Goal: Information Seeking & Learning: Learn about a topic

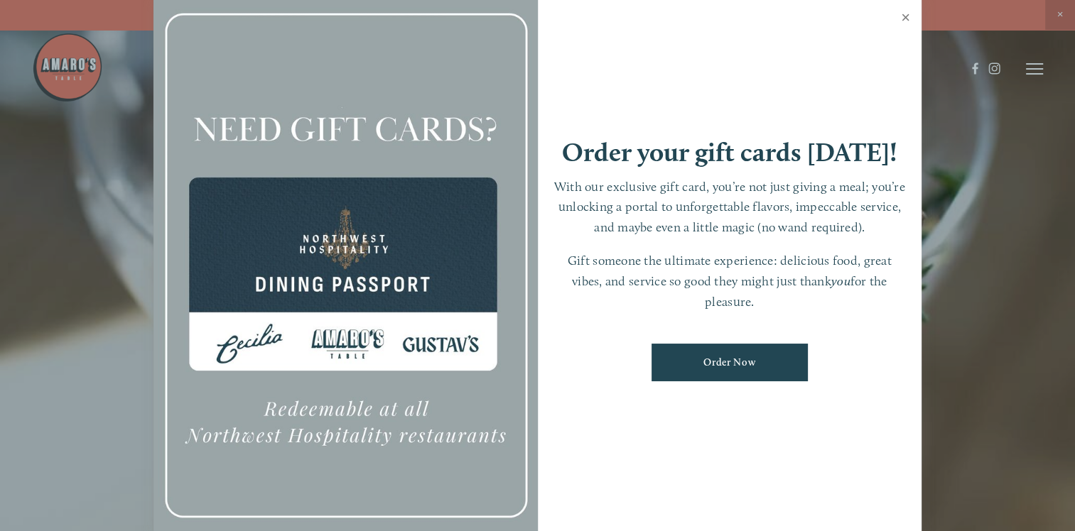
click at [901, 14] on link "Close" at bounding box center [906, 19] width 28 height 40
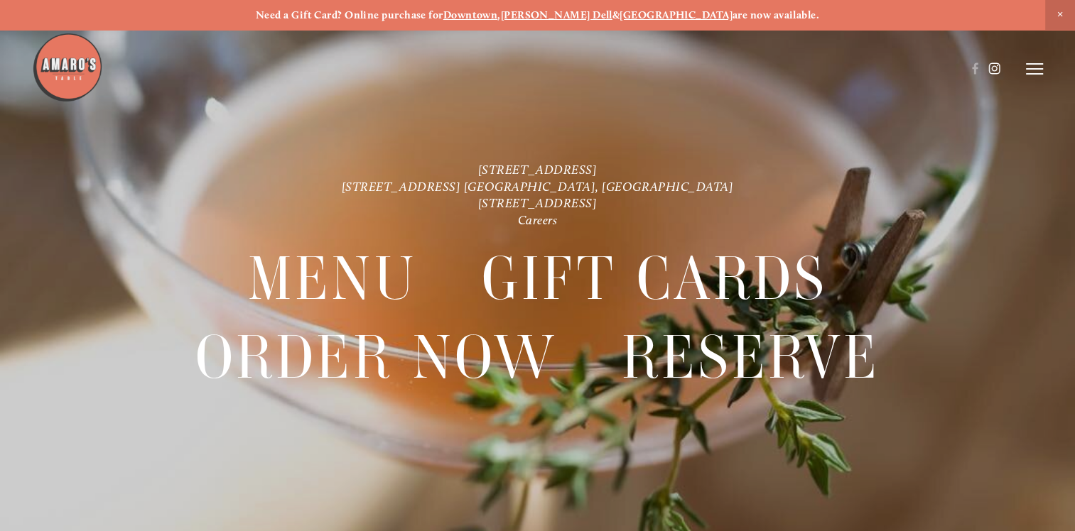
click at [997, 72] on use at bounding box center [994, 69] width 24 height 24
click at [595, 167] on link "[STREET_ADDRESS]" at bounding box center [537, 170] width 119 height 16
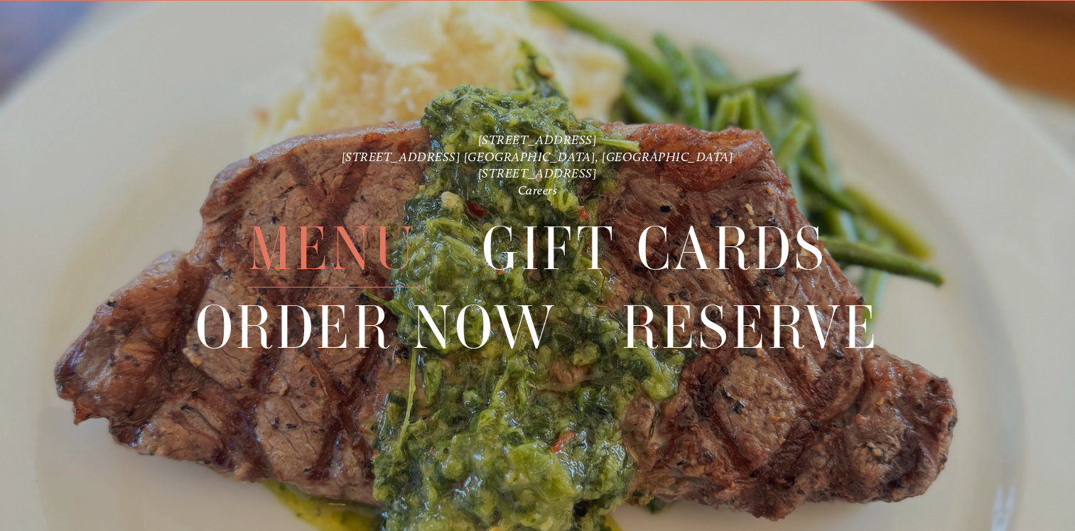
click at [338, 249] on span "Menu" at bounding box center [332, 248] width 169 height 77
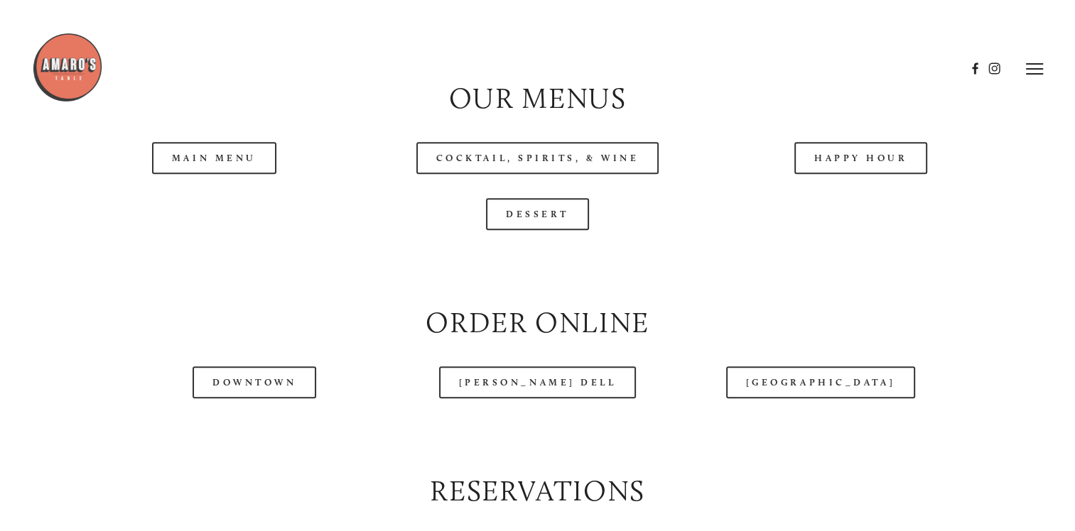
scroll to position [1302, 0]
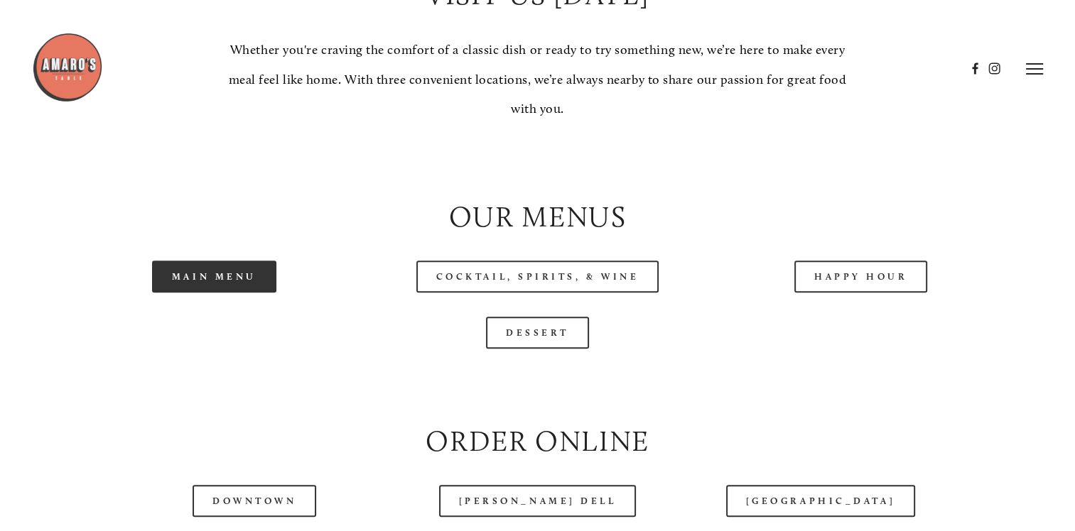
click at [249, 293] on link "Main Menu" at bounding box center [214, 277] width 124 height 32
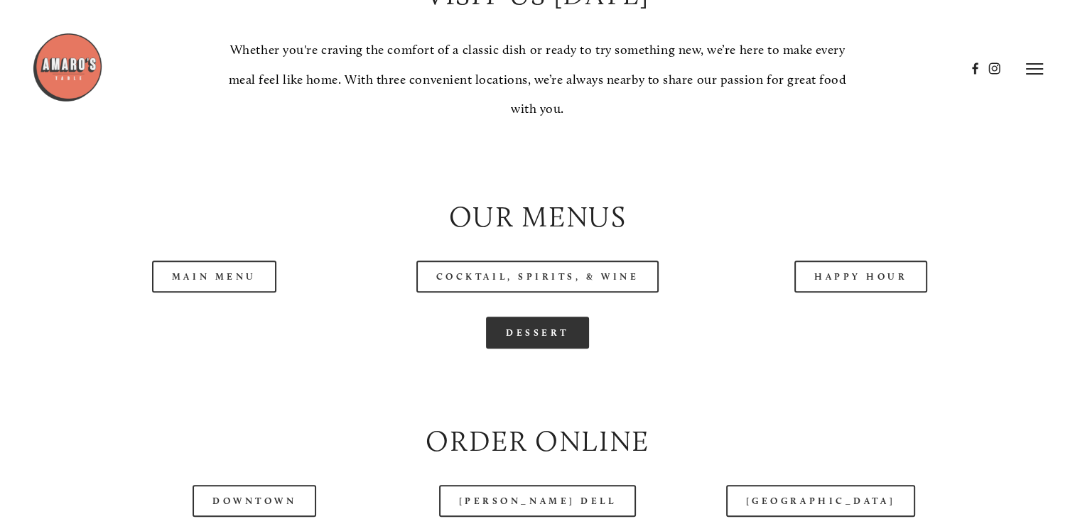
click at [506, 349] on link "Dessert" at bounding box center [537, 333] width 103 height 32
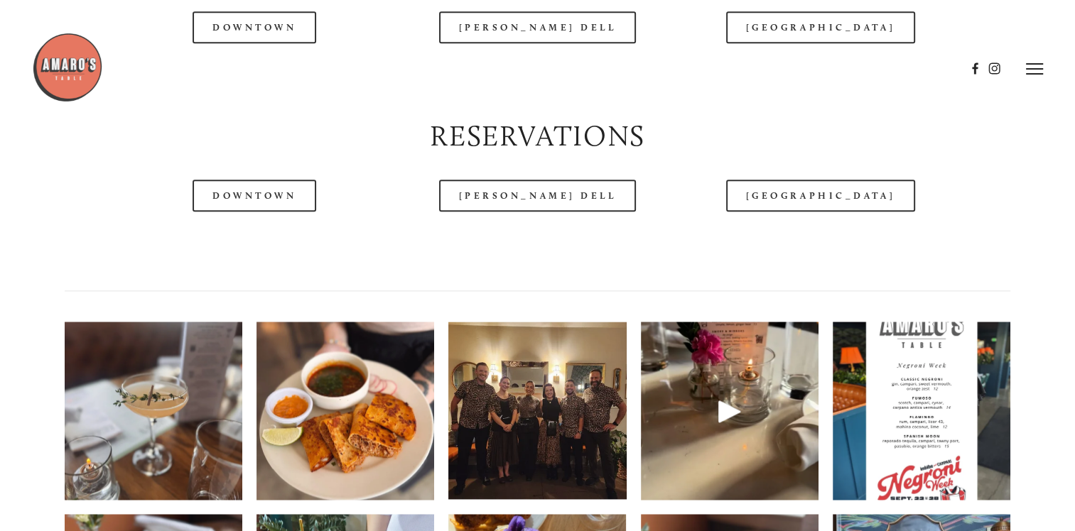
scroll to position [1894, 0]
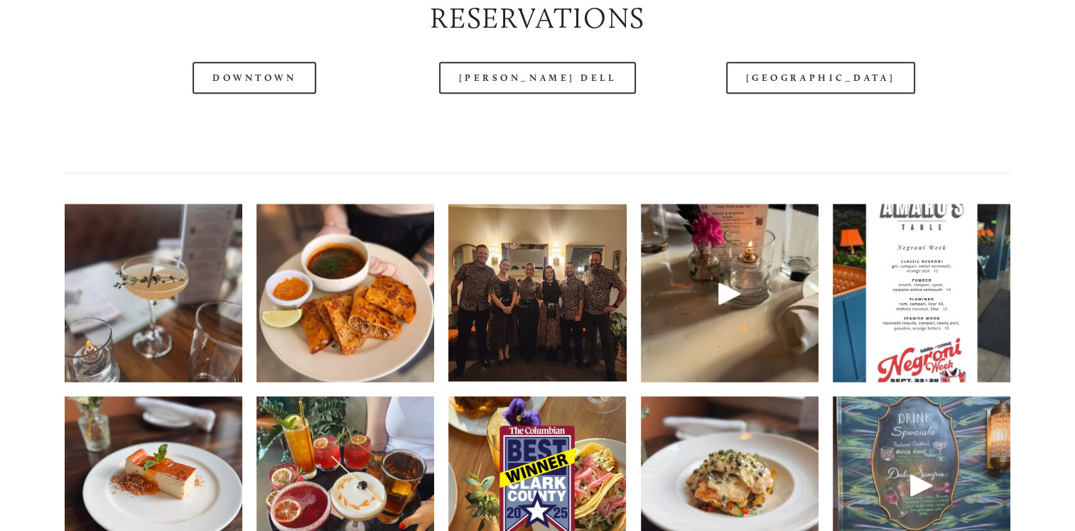
click at [939, 374] on img at bounding box center [922, 293] width 178 height 237
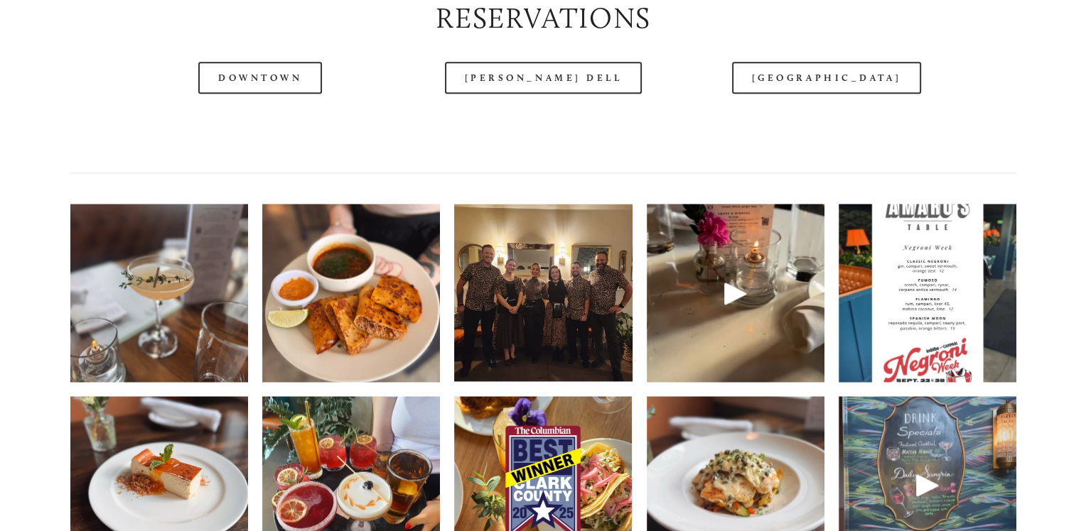
scroll to position [1864, 0]
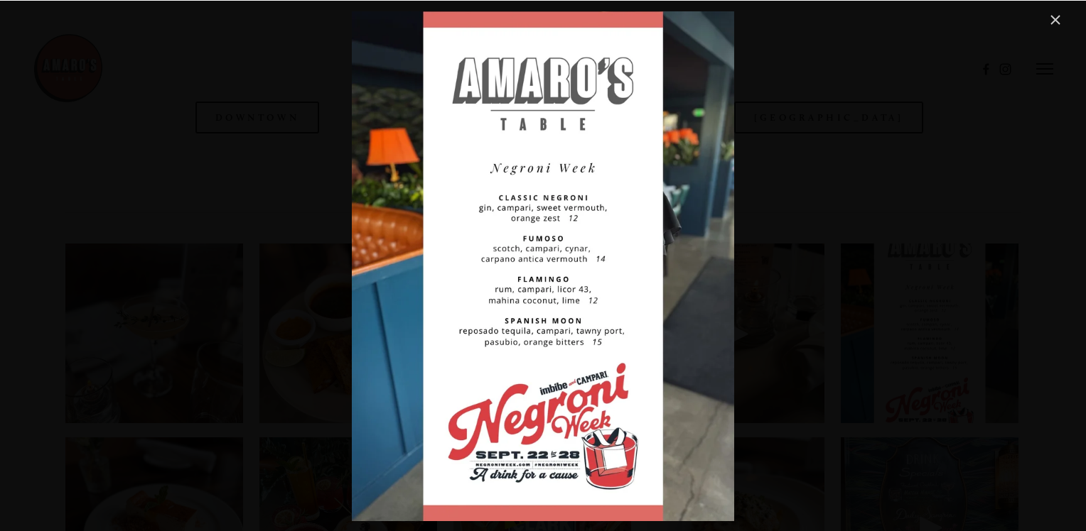
click at [1056, 15] on link "Close" at bounding box center [1054, 19] width 17 height 17
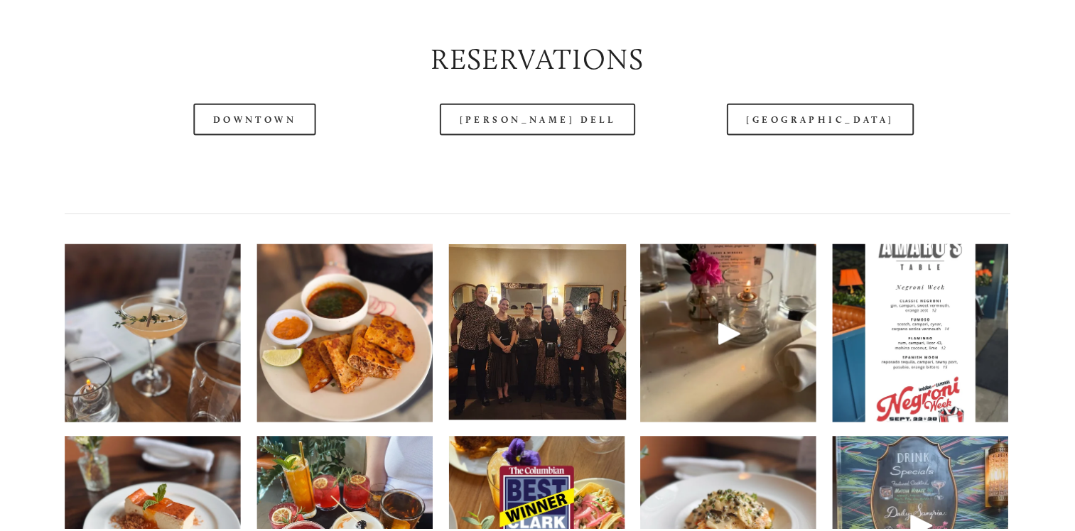
scroll to position [1894, 0]
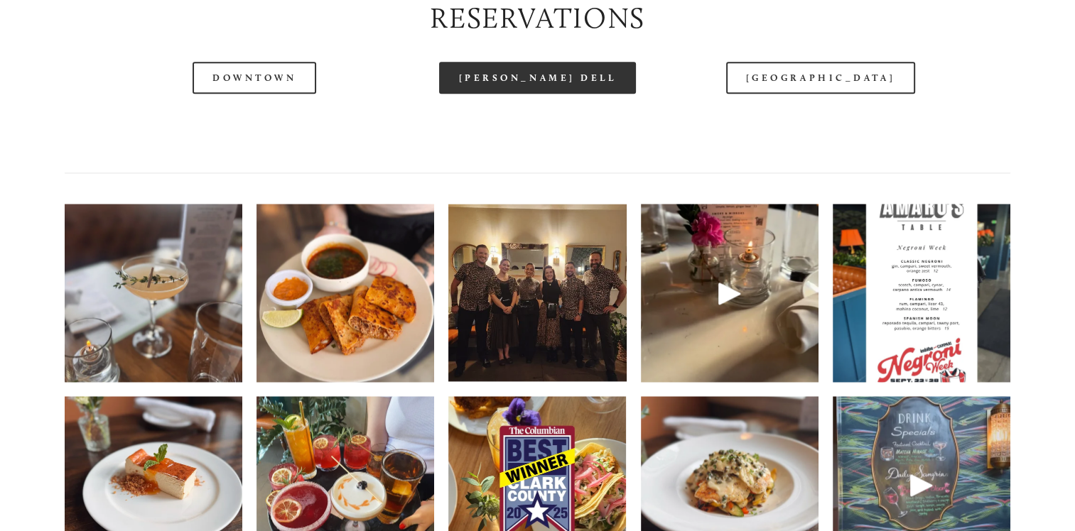
click at [554, 94] on link "[PERSON_NAME] Dell" at bounding box center [537, 78] width 197 height 32
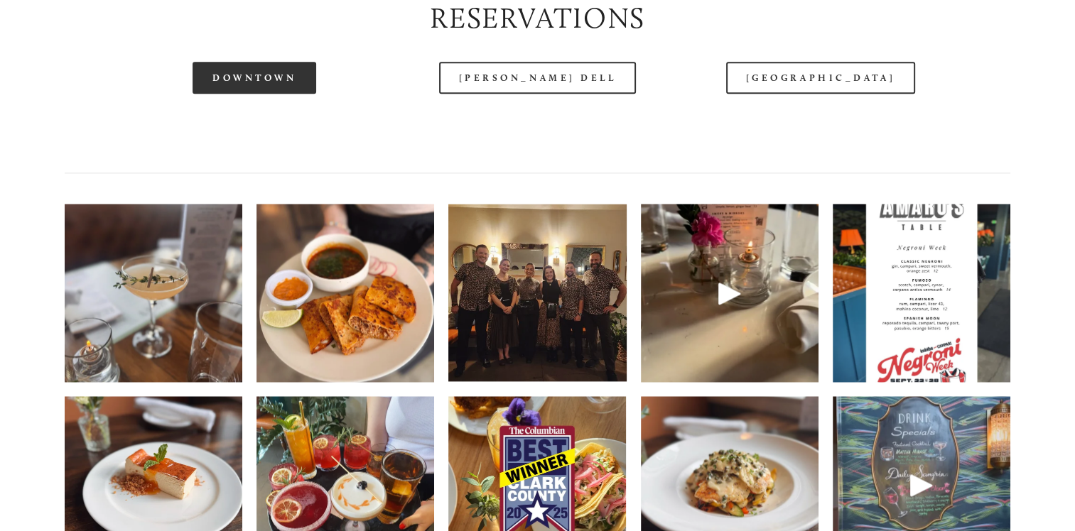
click at [284, 94] on link "Downtown" at bounding box center [255, 78] width 124 height 32
